Goal: Information Seeking & Learning: Find specific fact

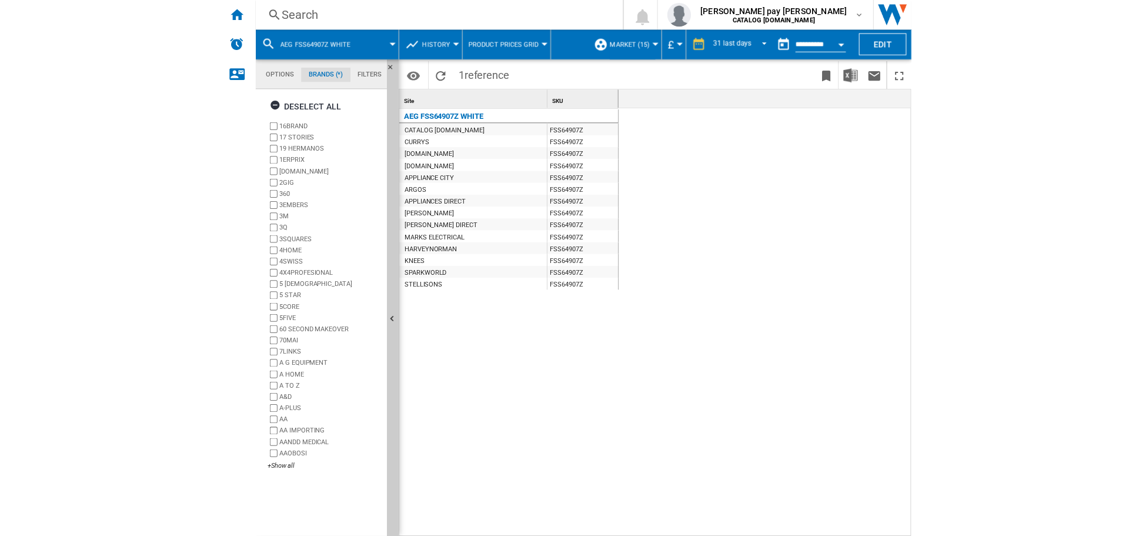
scroll to position [0, 1040]
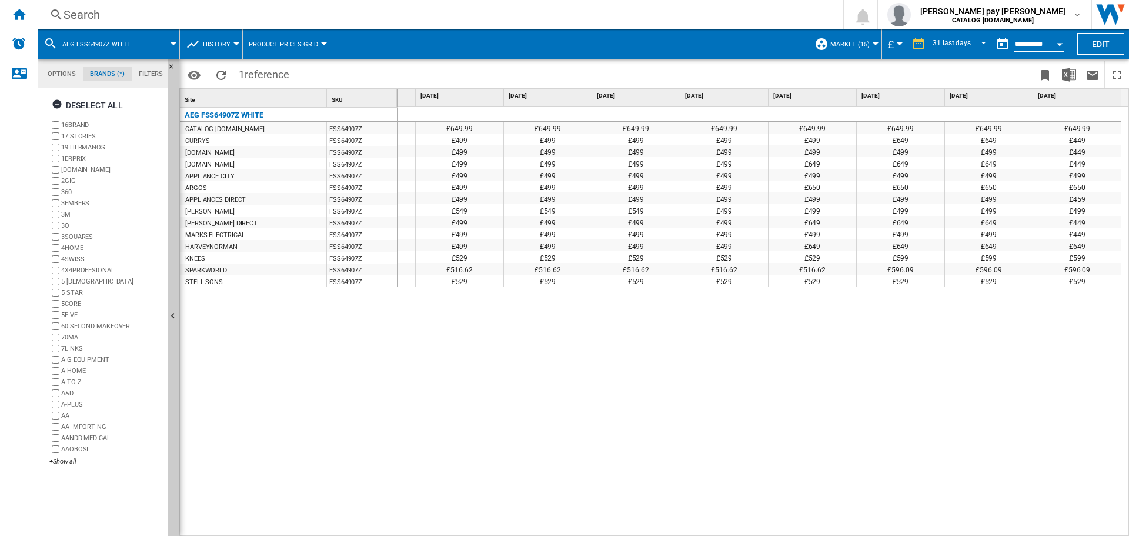
click at [177, 15] on div "Search" at bounding box center [438, 14] width 749 height 16
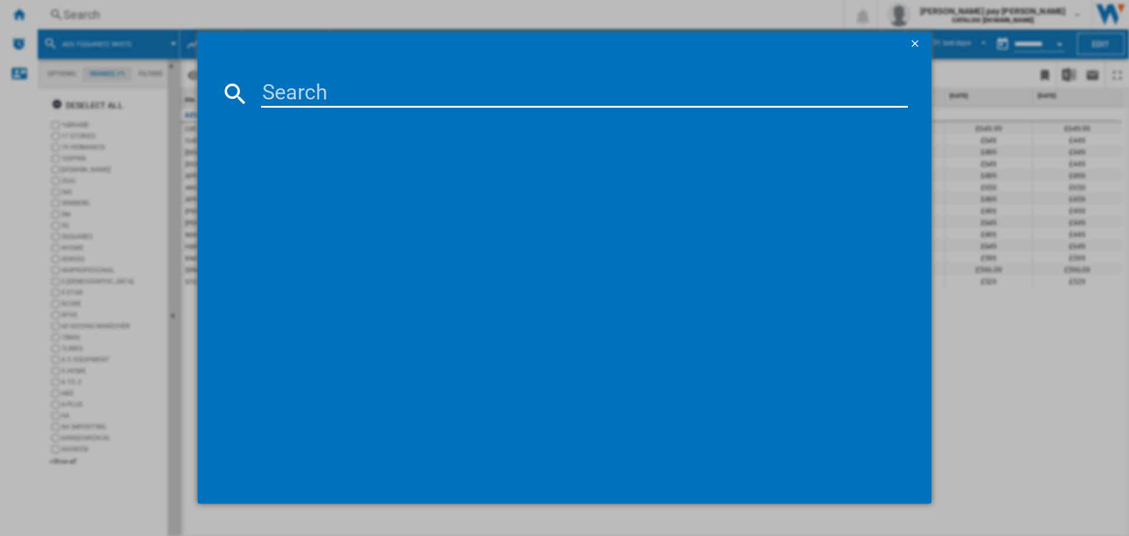
click at [292, 78] on md-dialog-content at bounding box center [565, 280] width 734 height 448
click at [346, 102] on input at bounding box center [584, 93] width 647 height 28
paste input "LFR61144B"
type input "LFR61144B"
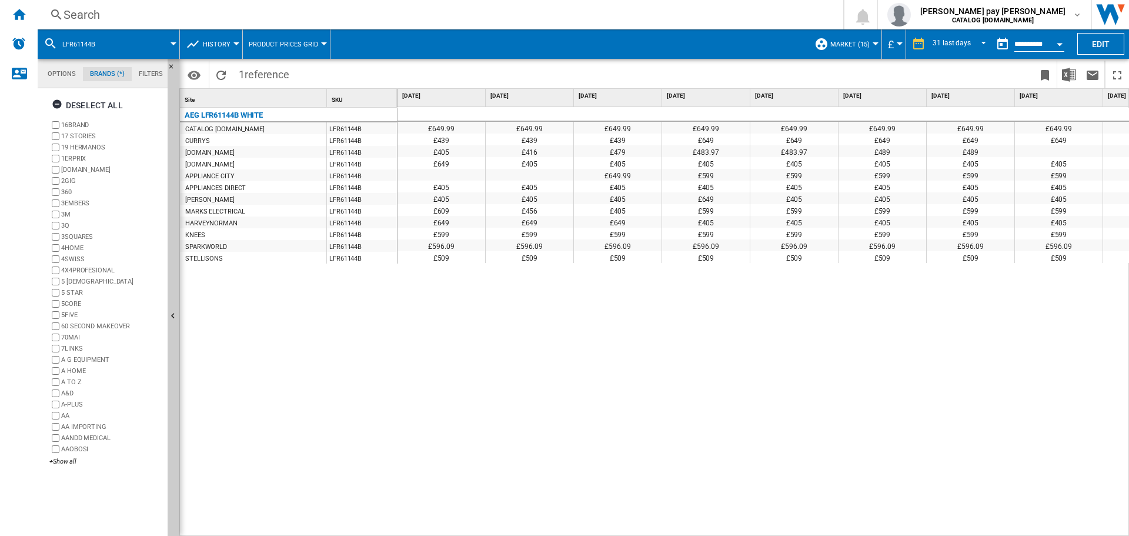
click at [551, 312] on div "£649.99 £649.99 £649.99 £649.99 £649.99 £649.99 £649.99 £649.99 £649.99 £649.99…" at bounding box center [764, 321] width 732 height 429
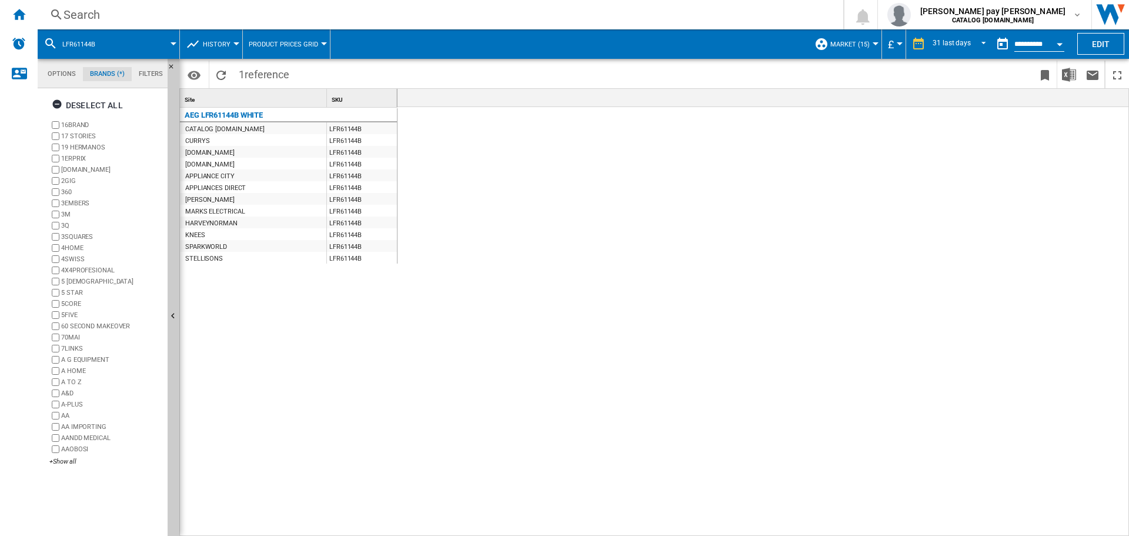
scroll to position [0, 2091]
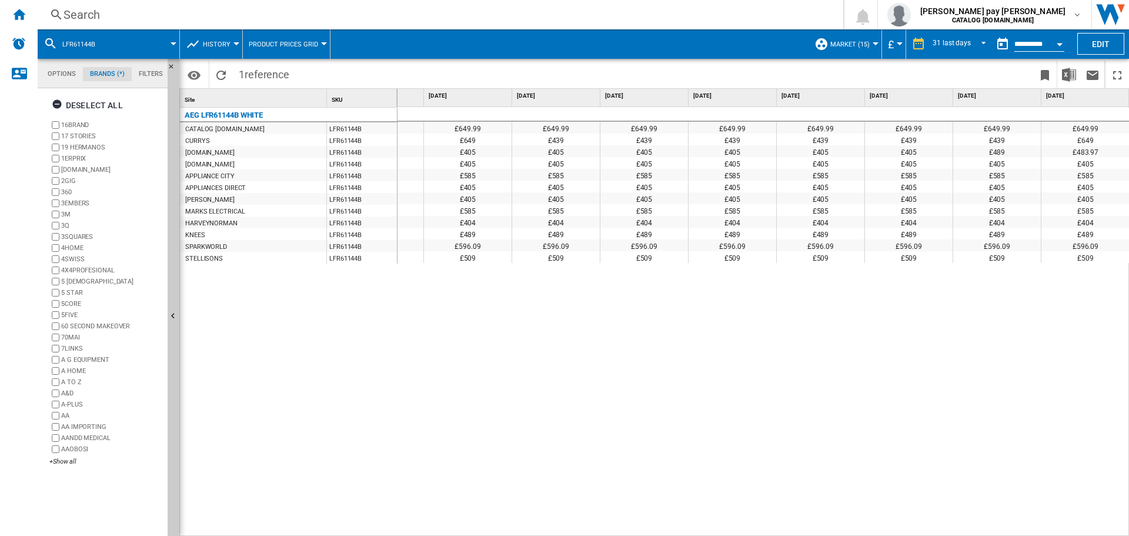
click at [485, 398] on div "£649.99 £649.99 £649.99 £649.99 £649.99 £649.99 £649.99 £649.99 £649.99 £649.99…" at bounding box center [764, 321] width 732 height 429
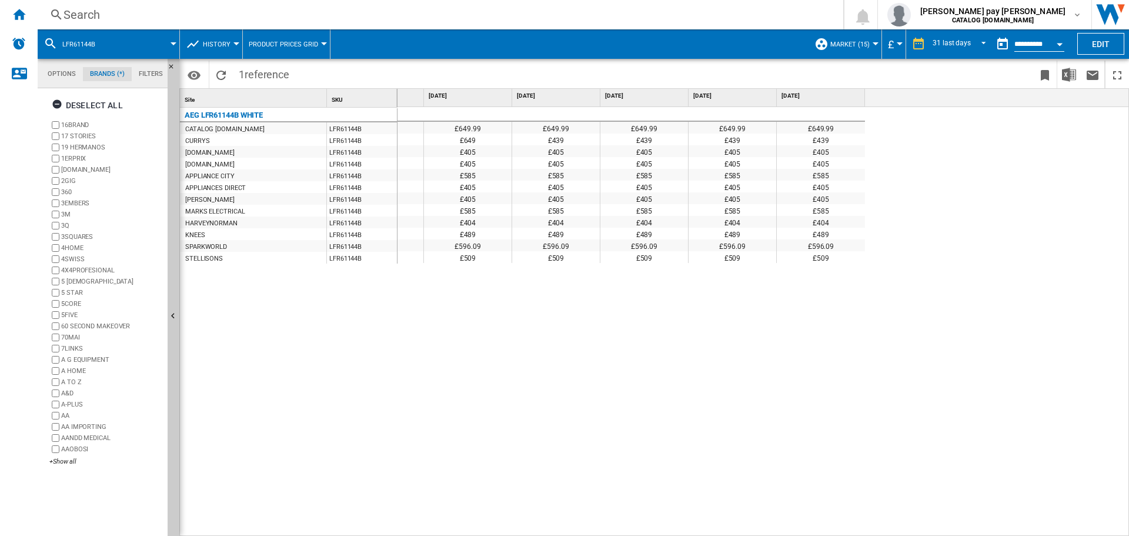
scroll to position [0, 1450]
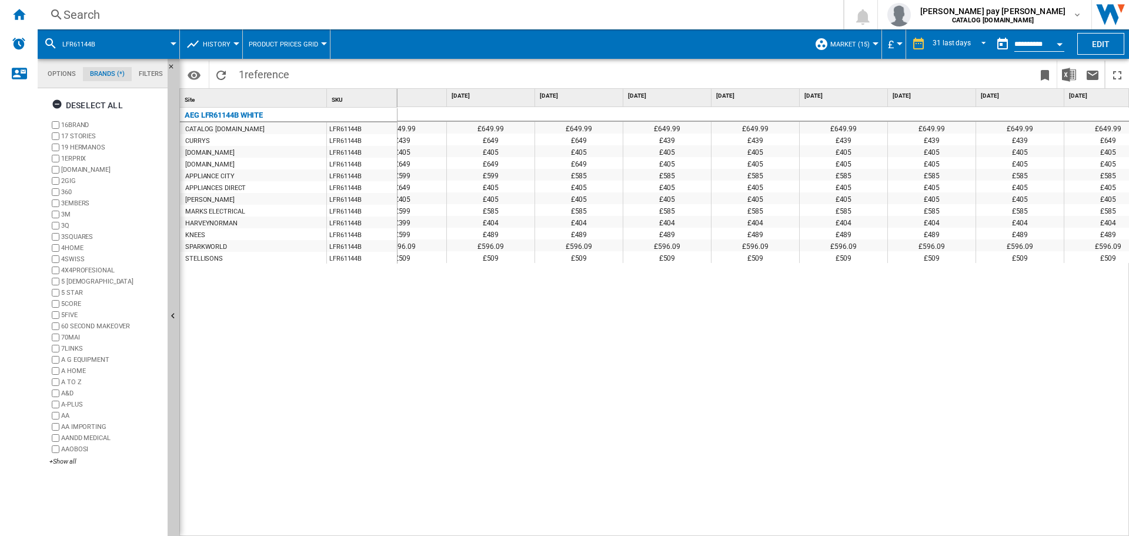
click at [687, 383] on div "£649.99 £649.99 £649.99 £649.99 £649.99 £649.99 £649.99 £649.99 £649.99 £649.99…" at bounding box center [764, 321] width 732 height 429
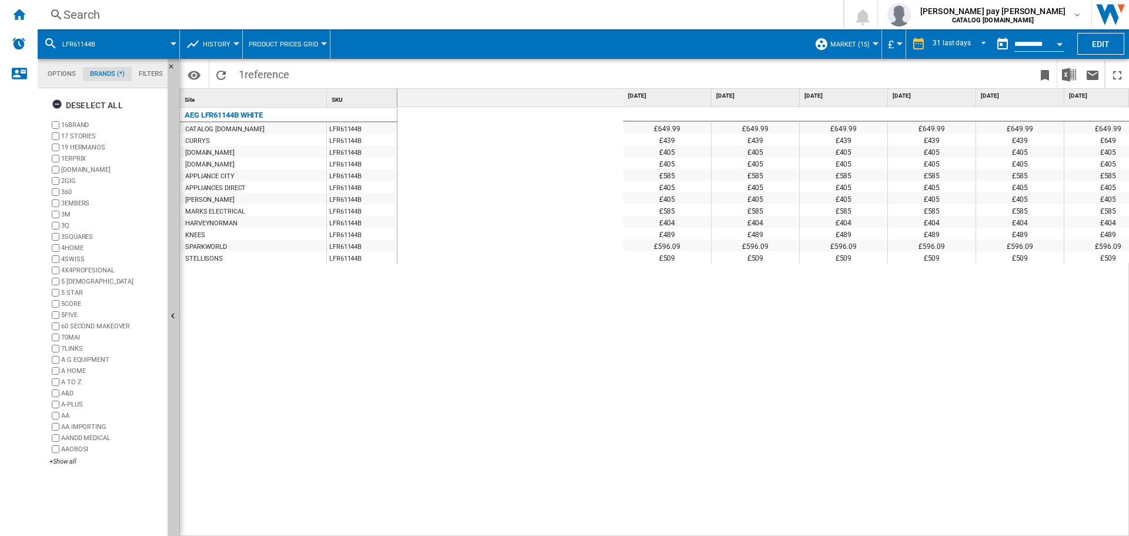
scroll to position [0, 2091]
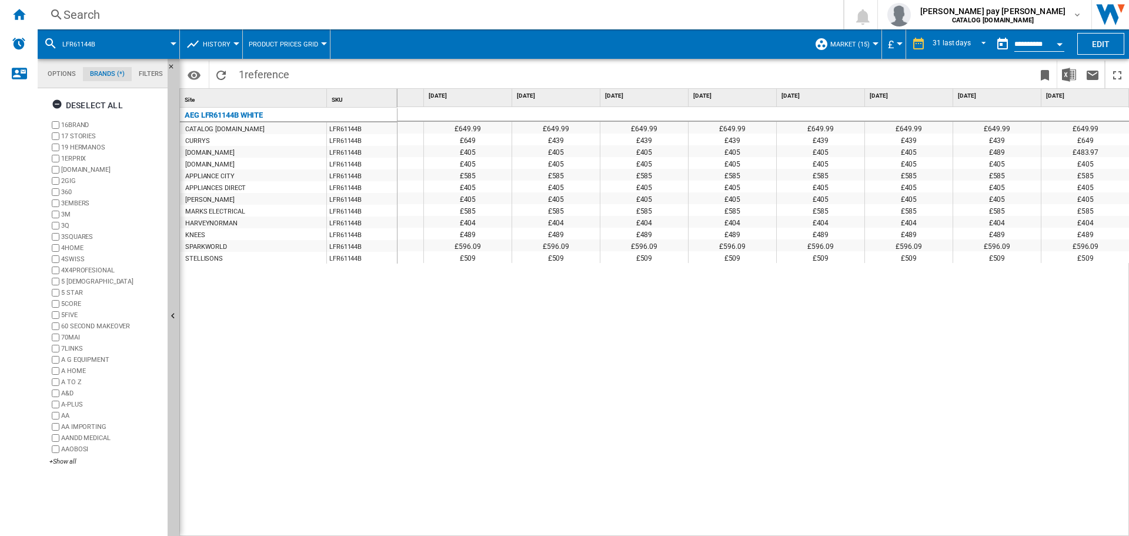
drag, startPoint x: 102, startPoint y: 44, endPoint x: 58, endPoint y: 44, distance: 44.7
click at [58, 44] on div "LFR61144B" at bounding box center [109, 43] width 130 height 29
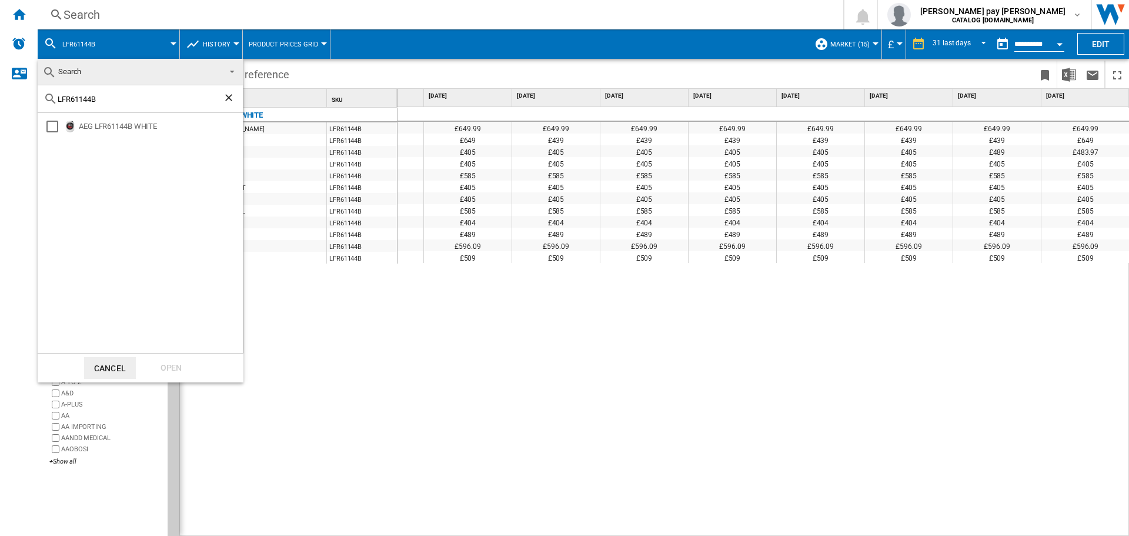
drag, startPoint x: 121, startPoint y: 101, endPoint x: 34, endPoint y: 101, distance: 87.0
click at [34, 101] on body "In order to access Insight, please log out and log in again OK NEW Search Searc…" at bounding box center [564, 268] width 1129 height 536
click at [687, 424] on md-backdrop at bounding box center [564, 268] width 1129 height 536
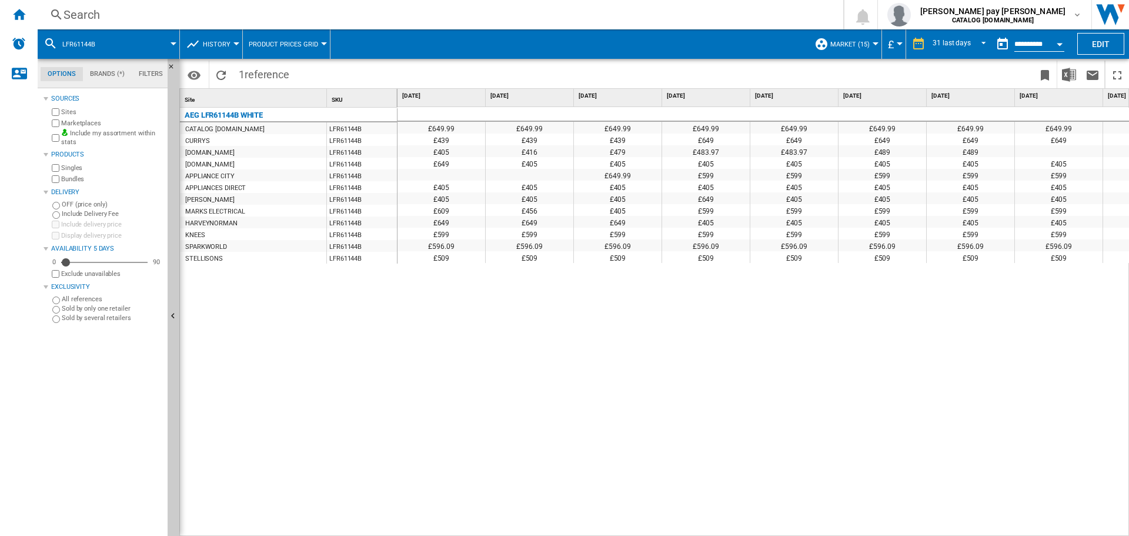
click at [659, 320] on div "£649.99 £649.99 £649.99 £649.99 £649.99 £649.99 £649.99 £649.99 £649.99 £649.99…" at bounding box center [764, 321] width 732 height 429
click at [102, 9] on div "Search" at bounding box center [438, 14] width 749 height 16
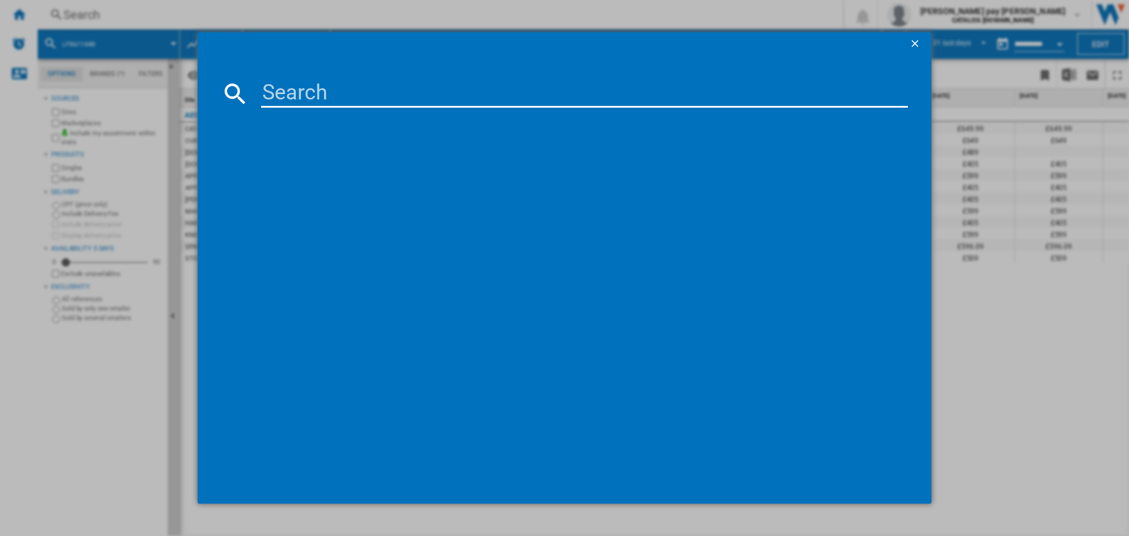
click at [294, 91] on input at bounding box center [584, 93] width 647 height 28
type input "LFGR61144UD"
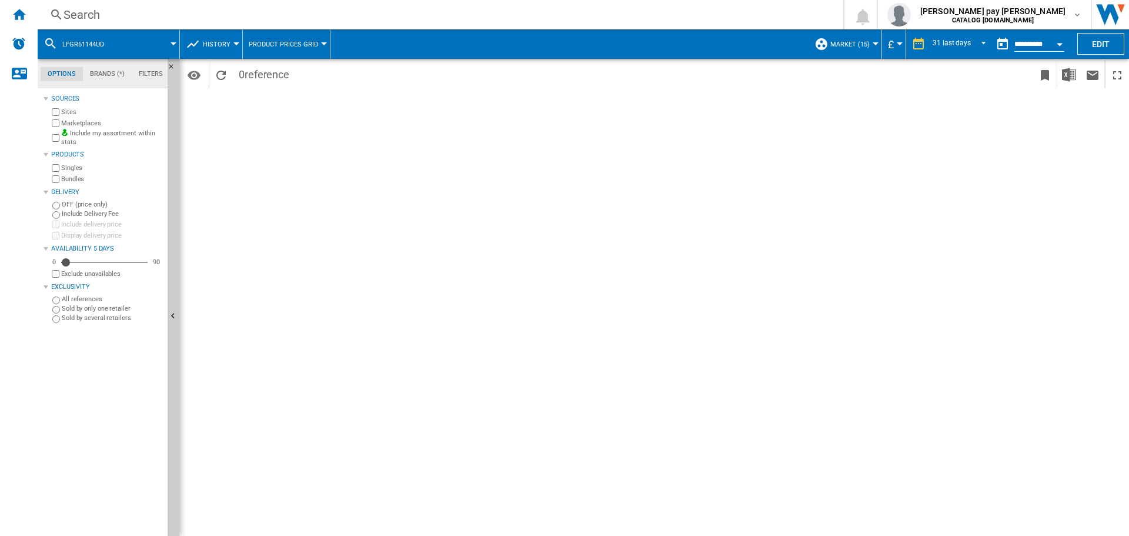
click at [127, 17] on div "Search" at bounding box center [438, 14] width 749 height 16
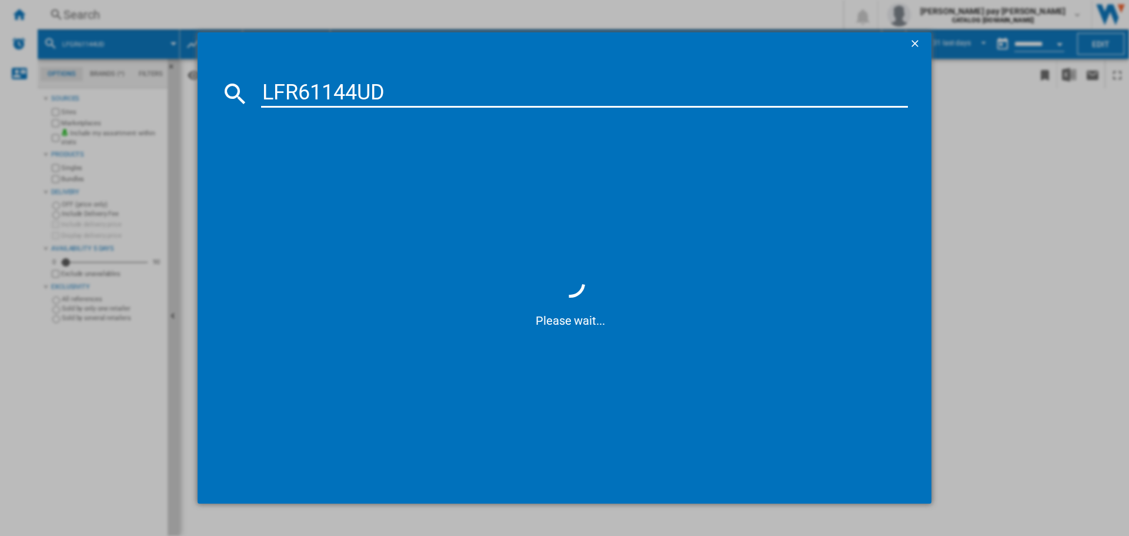
type input "LFR61144UD"
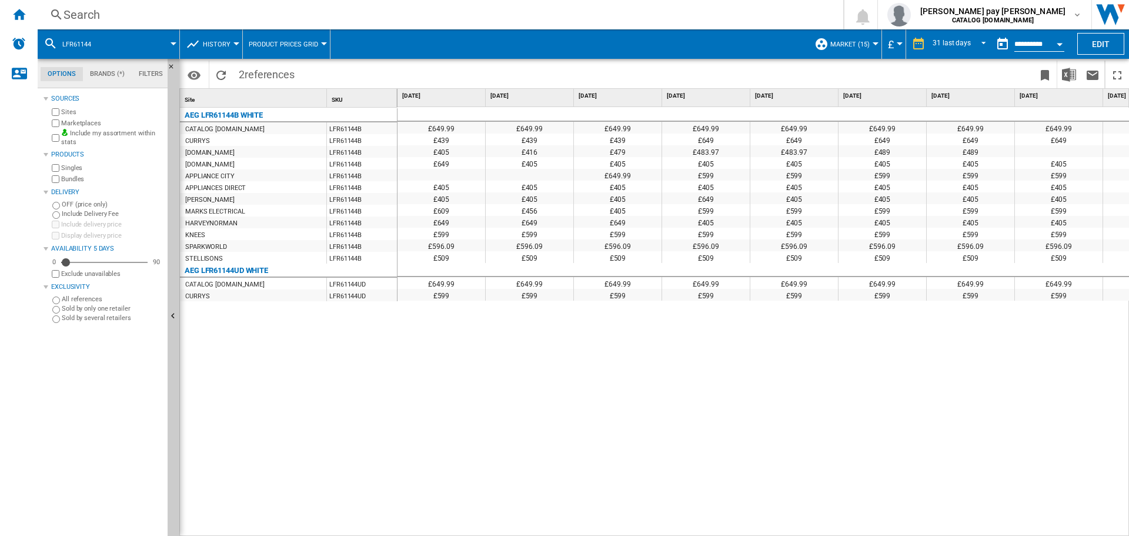
click at [413, 408] on div "£649.99 £649.99 £649.99 £649.99 £649.99 £649.99 £649.99 £649.99 £649.99 £649.99…" at bounding box center [764, 321] width 732 height 429
